Goal: Information Seeking & Learning: Learn about a topic

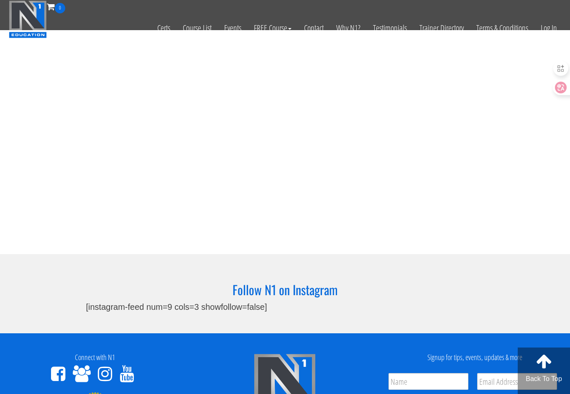
scroll to position [2560, 0]
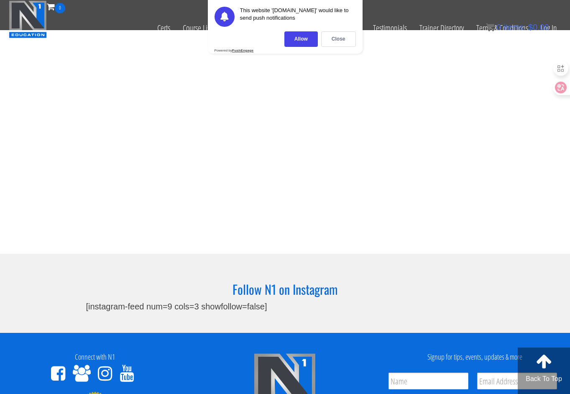
click at [234, 254] on section "Follow N1 on Instagram [instagram-feed num=9 cols=3 showfollow=false]" at bounding box center [285, 293] width 570 height 79
click at [561, 27] on link "Log In" at bounding box center [549, 27] width 29 height 29
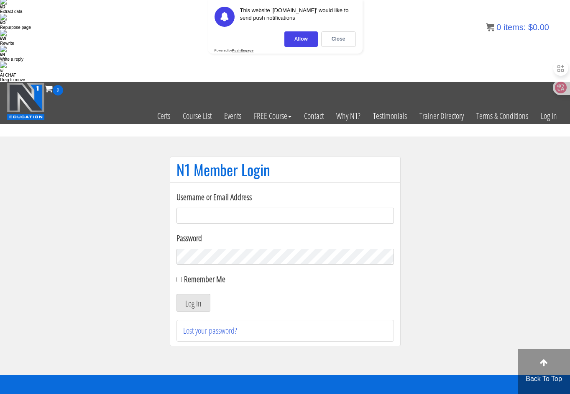
scroll to position [102, 0]
click at [339, 36] on div "Close" at bounding box center [338, 38] width 35 height 15
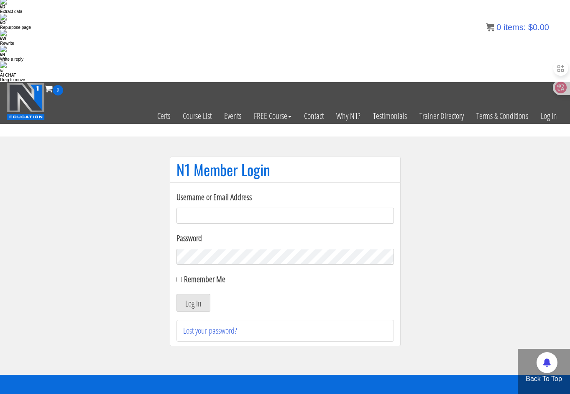
click at [221, 208] on input "Username or Email Address" at bounding box center [286, 216] width 218 height 16
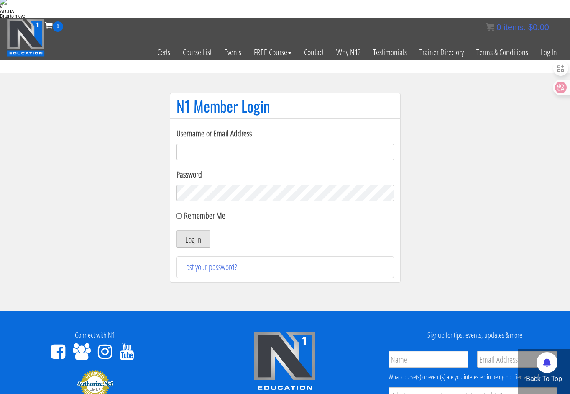
paste input "syau2872@gmail.com"
type input "syau2872@gmail.com"
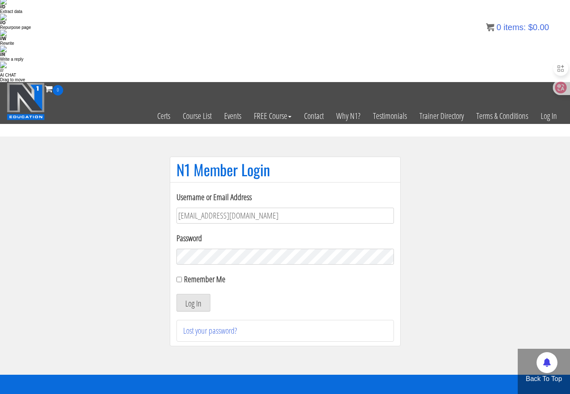
click at [224, 294] on div "Log In" at bounding box center [286, 303] width 218 height 18
click at [189, 294] on button "Log In" at bounding box center [194, 303] width 34 height 18
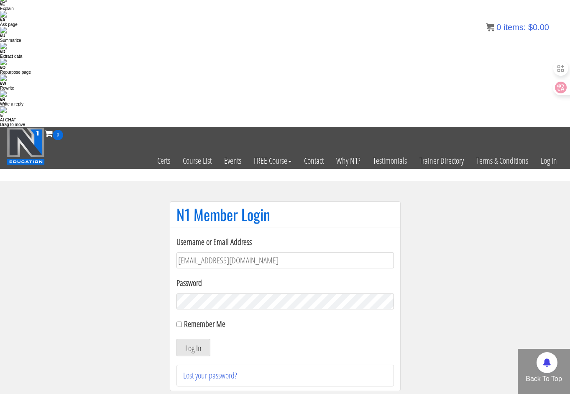
scroll to position [50, 0]
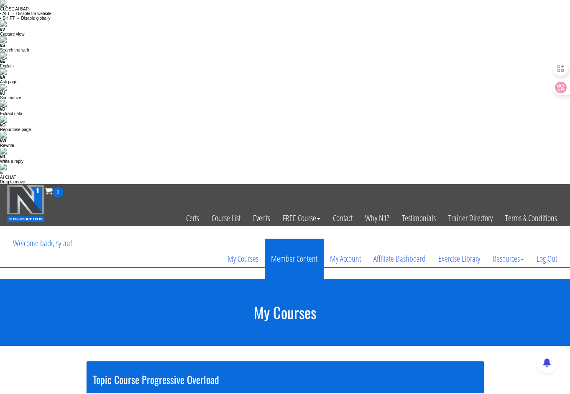
scroll to position [150, 0]
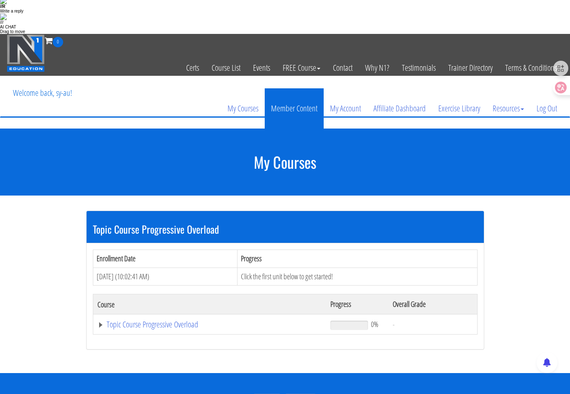
click at [315, 294] on th "Course" at bounding box center [210, 304] width 234 height 20
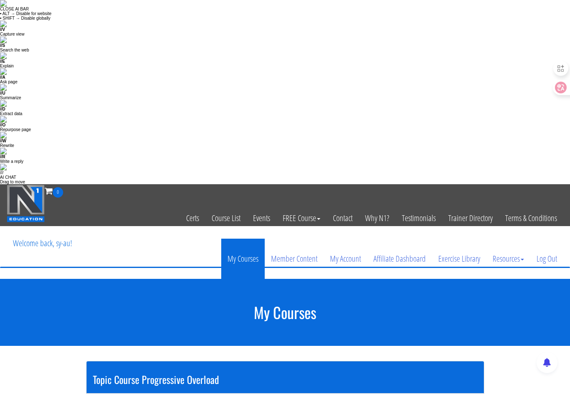
click at [248, 239] on link "My Courses" at bounding box center [243, 259] width 44 height 40
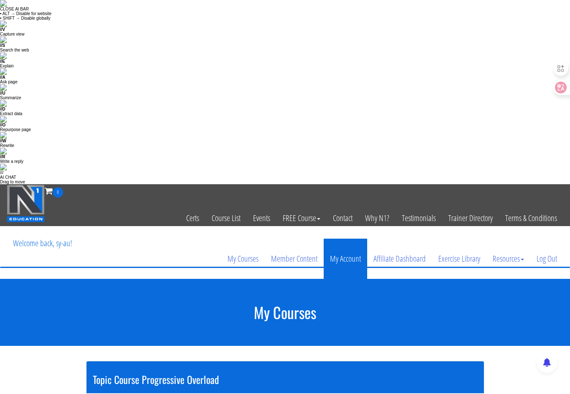
click at [348, 239] on link "My Account" at bounding box center [346, 259] width 44 height 40
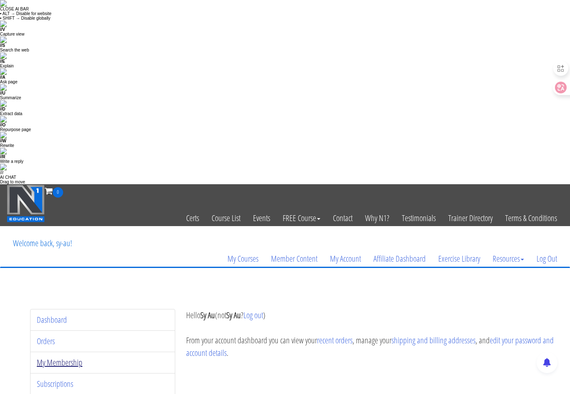
click at [68, 357] on link "My Membership" at bounding box center [60, 362] width 46 height 11
click at [41, 357] on link "My Membership" at bounding box center [60, 362] width 46 height 11
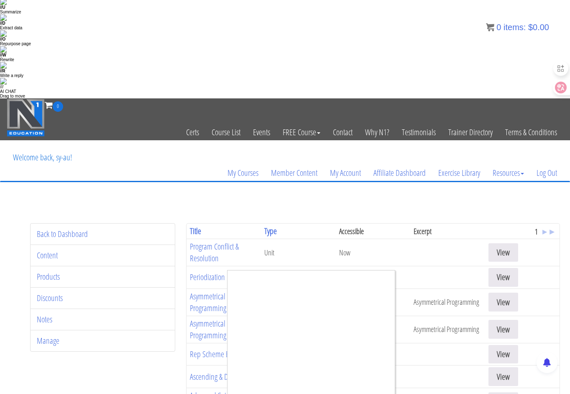
click at [103, 260] on div at bounding box center [285, 197] width 570 height 394
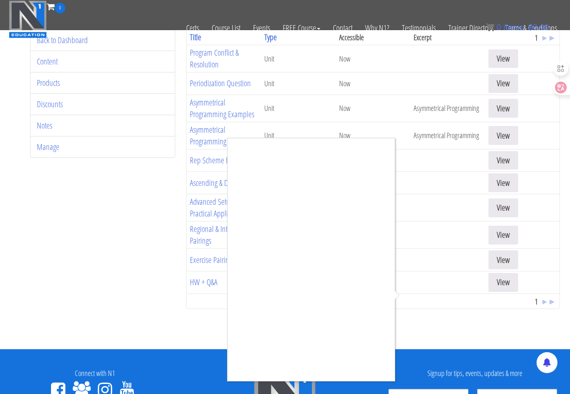
scroll to position [231, 0]
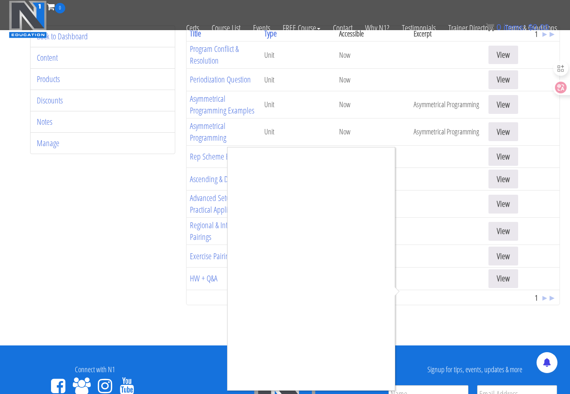
click at [138, 128] on div at bounding box center [285, 197] width 570 height 394
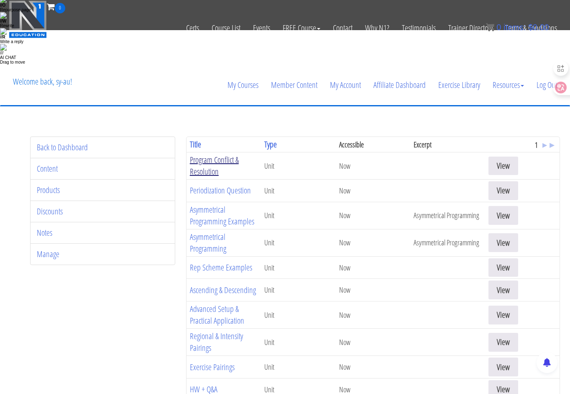
scroll to position [0, 0]
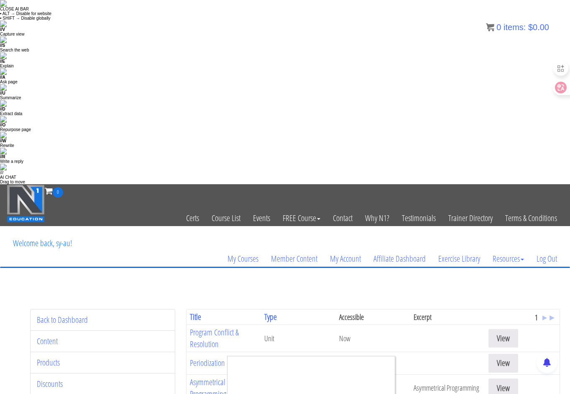
click at [502, 162] on div at bounding box center [285, 197] width 570 height 394
click at [199, 150] on div at bounding box center [285, 197] width 570 height 394
click at [212, 152] on div at bounding box center [285, 197] width 570 height 394
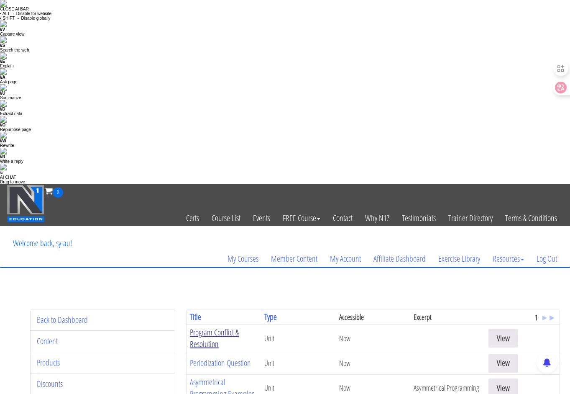
click at [207, 326] on link "Program Conflict & Resolution" at bounding box center [214, 337] width 49 height 23
click at [217, 357] on link "Periodization Question" at bounding box center [220, 362] width 61 height 11
click at [306, 352] on td "Unit" at bounding box center [298, 363] width 74 height 23
click at [508, 378] on link "View" at bounding box center [504, 387] width 30 height 19
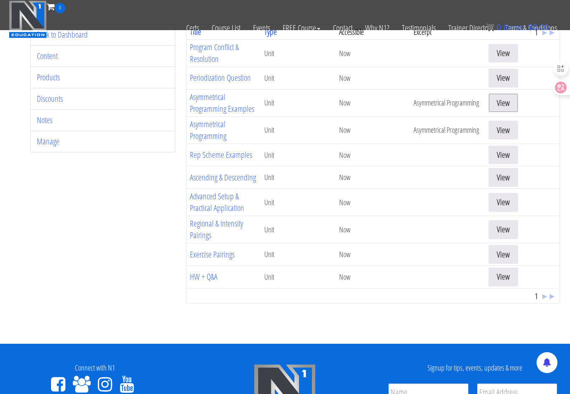
scroll to position [252, 0]
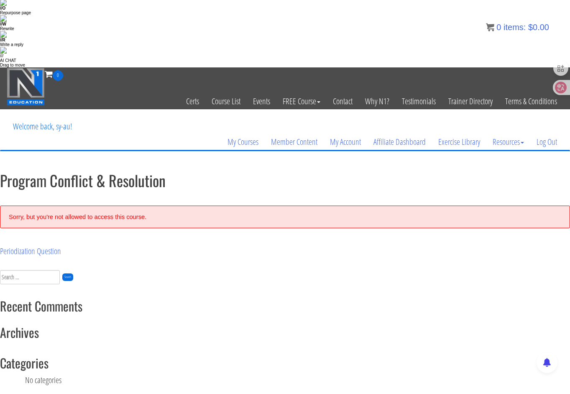
scroll to position [119, 0]
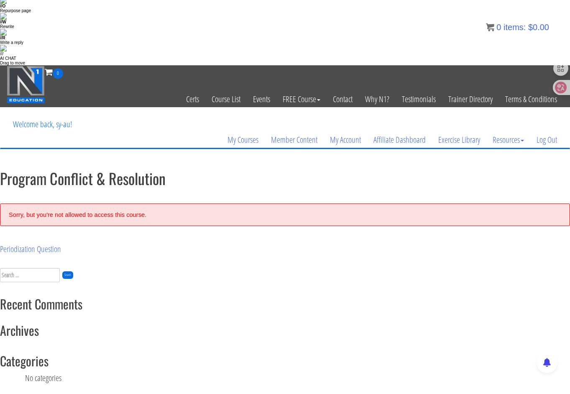
click at [146, 170] on main "Program Conflict & Resolution Sorry, but you're not allowed to access this cour…" at bounding box center [285, 212] width 570 height 85
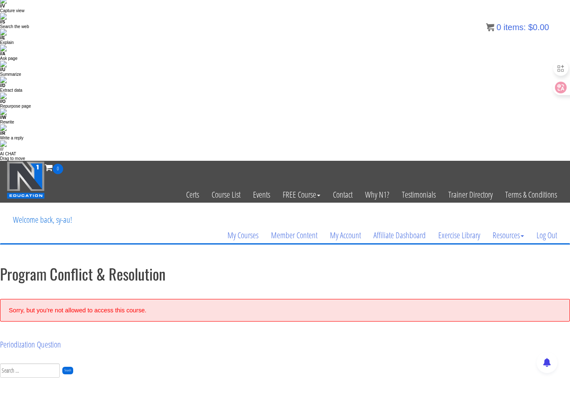
scroll to position [0, 0]
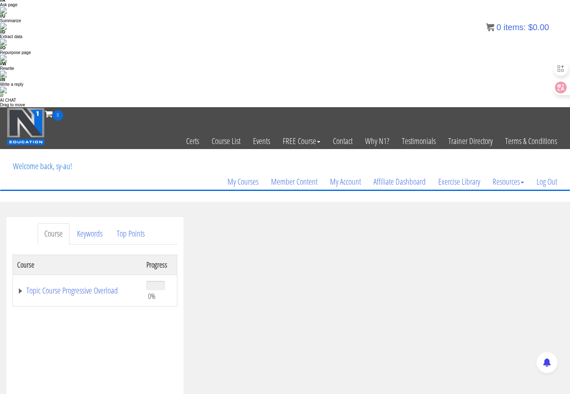
scroll to position [77, 0]
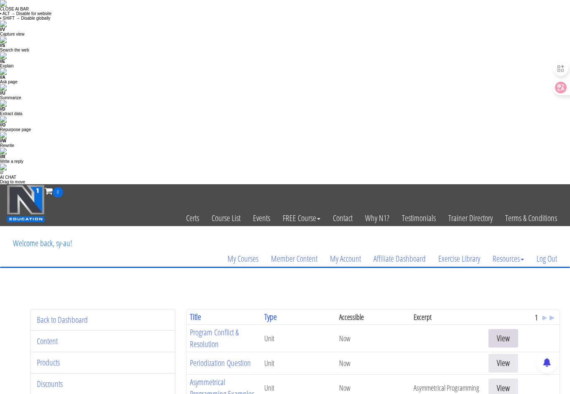
click at [500, 329] on link "View" at bounding box center [504, 338] width 30 height 19
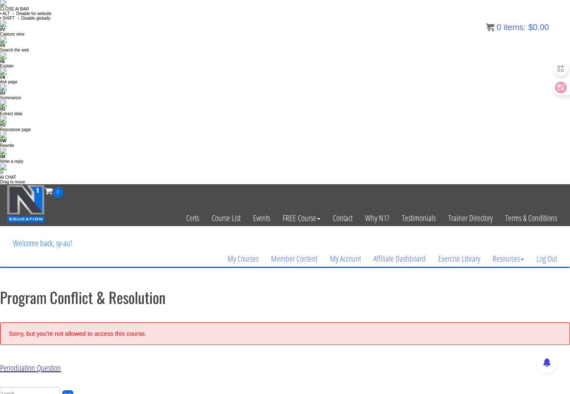
click at [45, 362] on link "Periodization Question" at bounding box center [30, 367] width 61 height 11
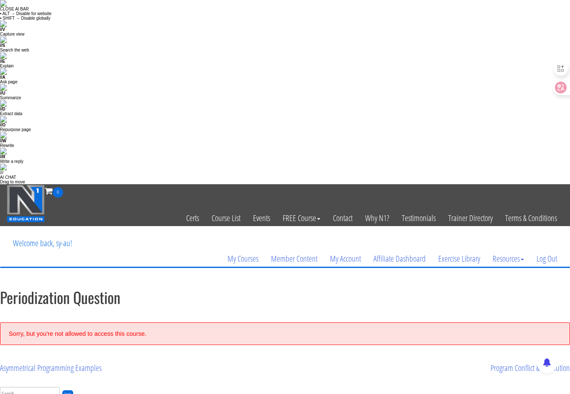
click at [287, 322] on div "Sorry, but you're not allowed to access this course." at bounding box center [285, 333] width 570 height 23
drag, startPoint x: 287, startPoint y: 151, endPoint x: 252, endPoint y: 154, distance: 35.4
click at [287, 322] on div "Sorry, but you're not allowed to access this course." at bounding box center [285, 333] width 570 height 23
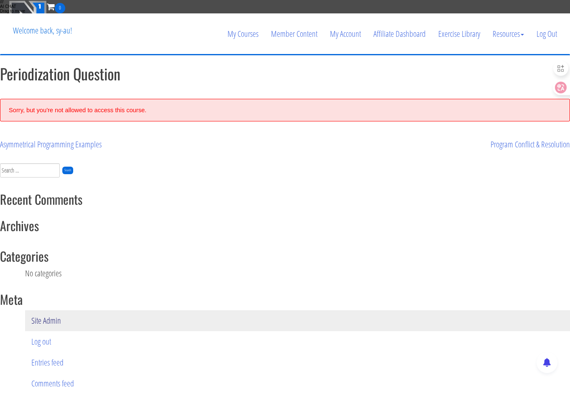
scroll to position [174, 0]
